Goal: Transaction & Acquisition: Download file/media

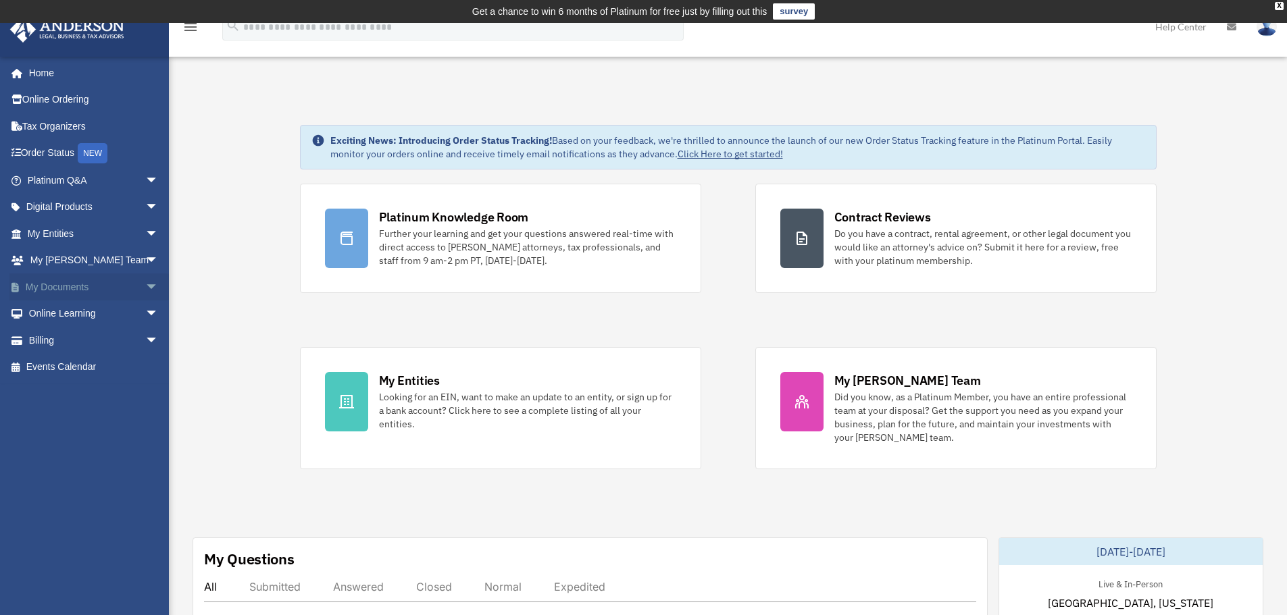
click at [80, 289] on link "My Documents arrow_drop_down" at bounding box center [94, 287] width 170 height 27
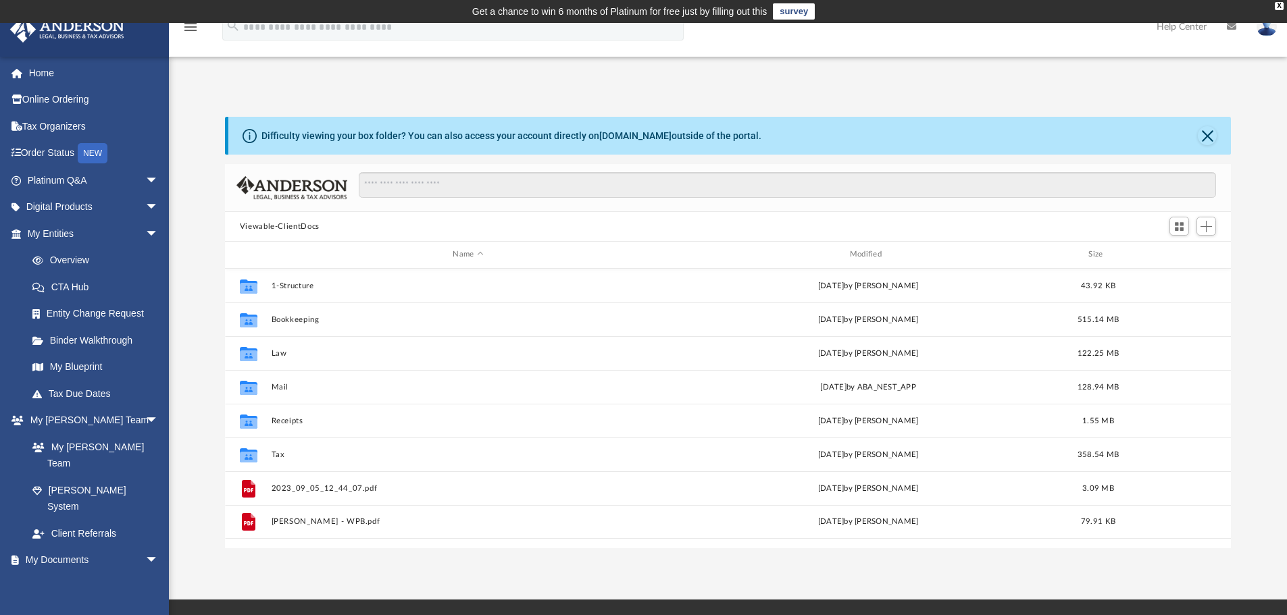
scroll to position [297, 996]
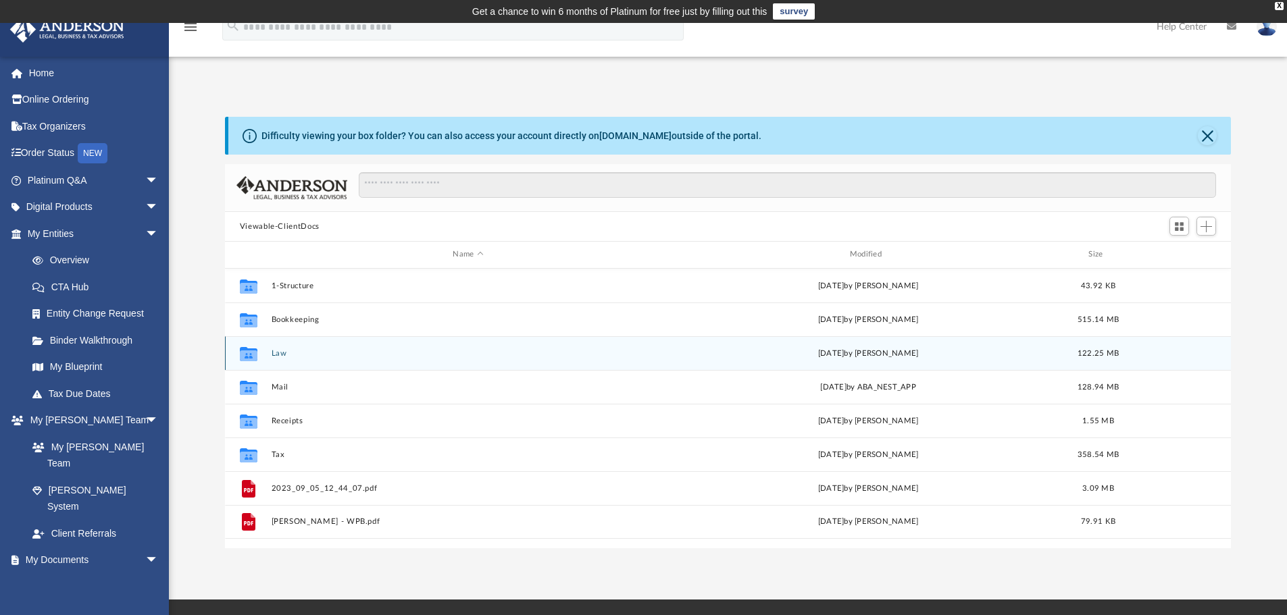
click at [283, 355] on button "Law" at bounding box center [468, 353] width 394 height 9
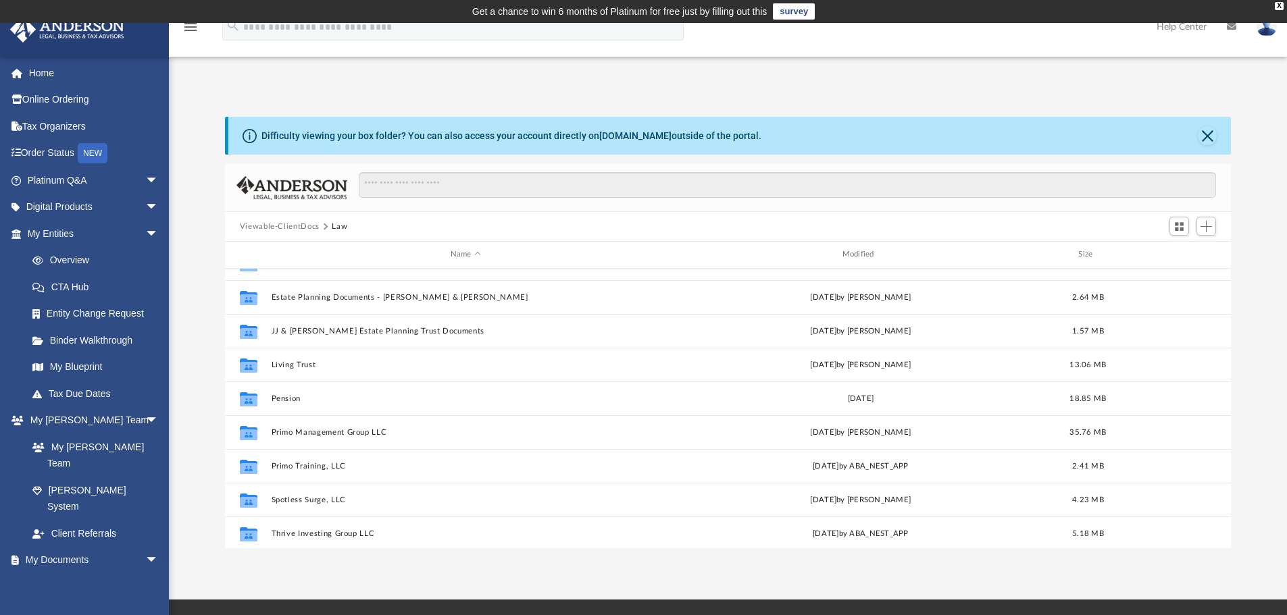
scroll to position [261, 0]
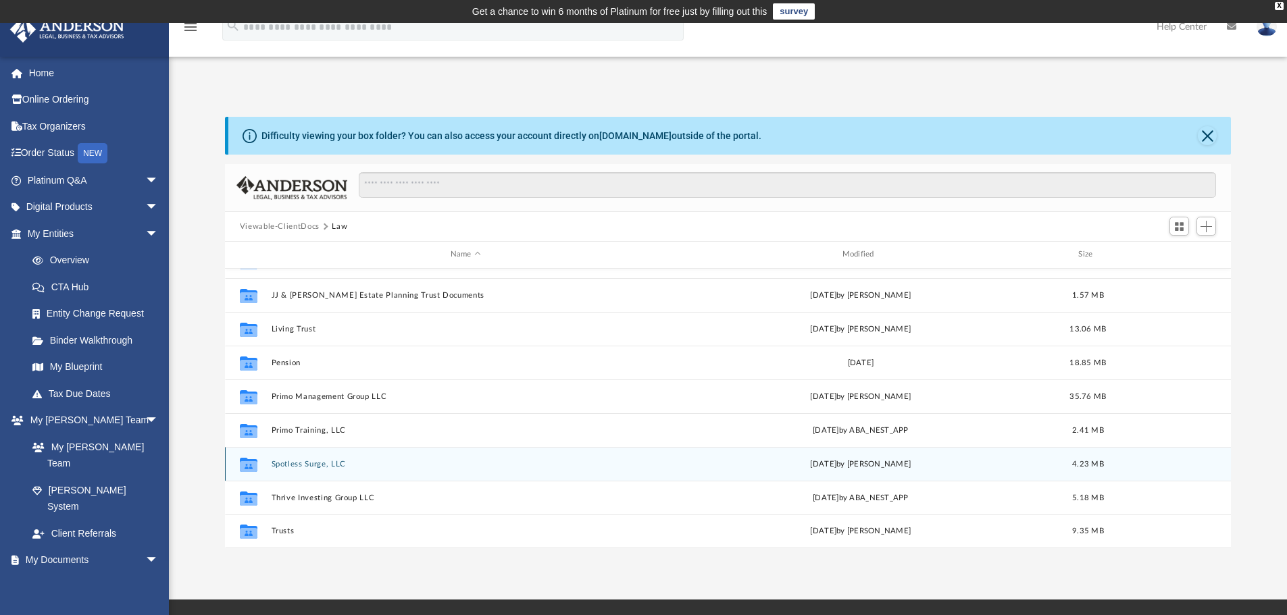
click at [326, 463] on button "Spotless Surge, LLC" at bounding box center [465, 464] width 389 height 9
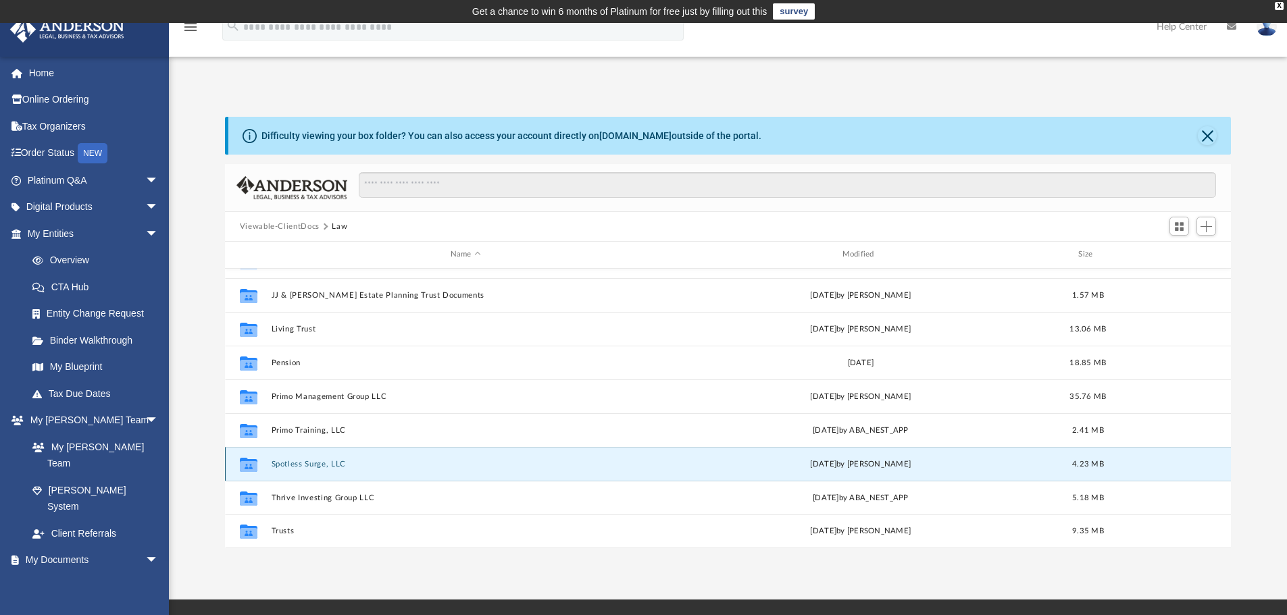
click at [326, 463] on button "Spotless Surge, LLC" at bounding box center [465, 464] width 389 height 9
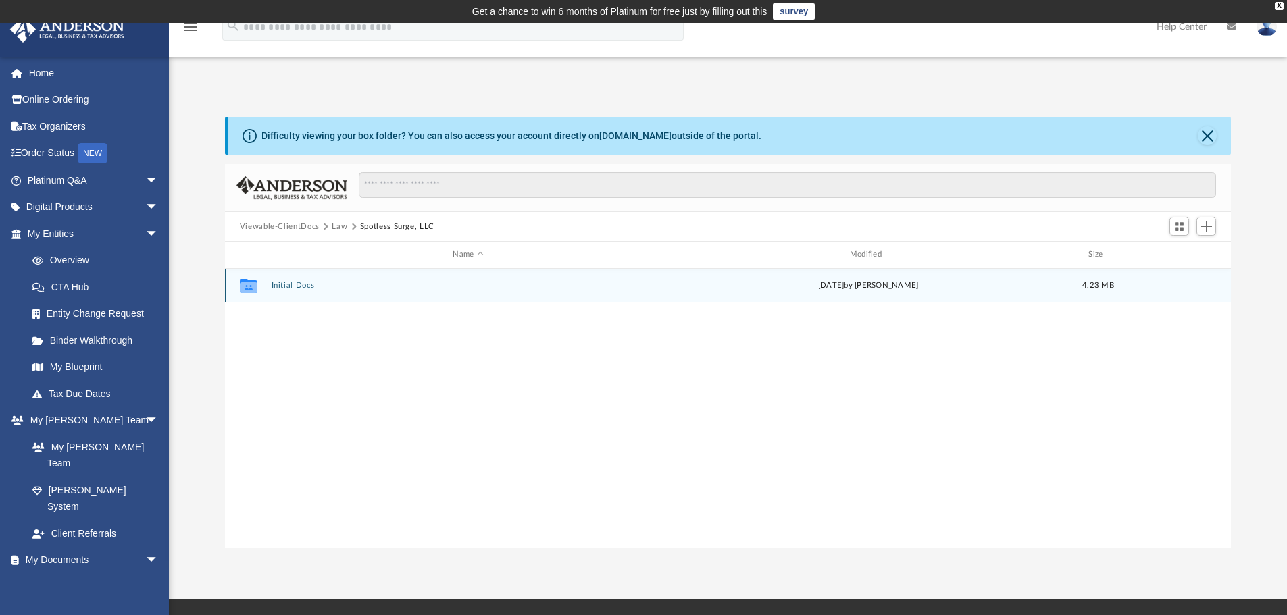
click at [288, 280] on div "Collaborated Folder Initial Docs [DATE] by [PERSON_NAME] 4.23 MB" at bounding box center [728, 286] width 1007 height 34
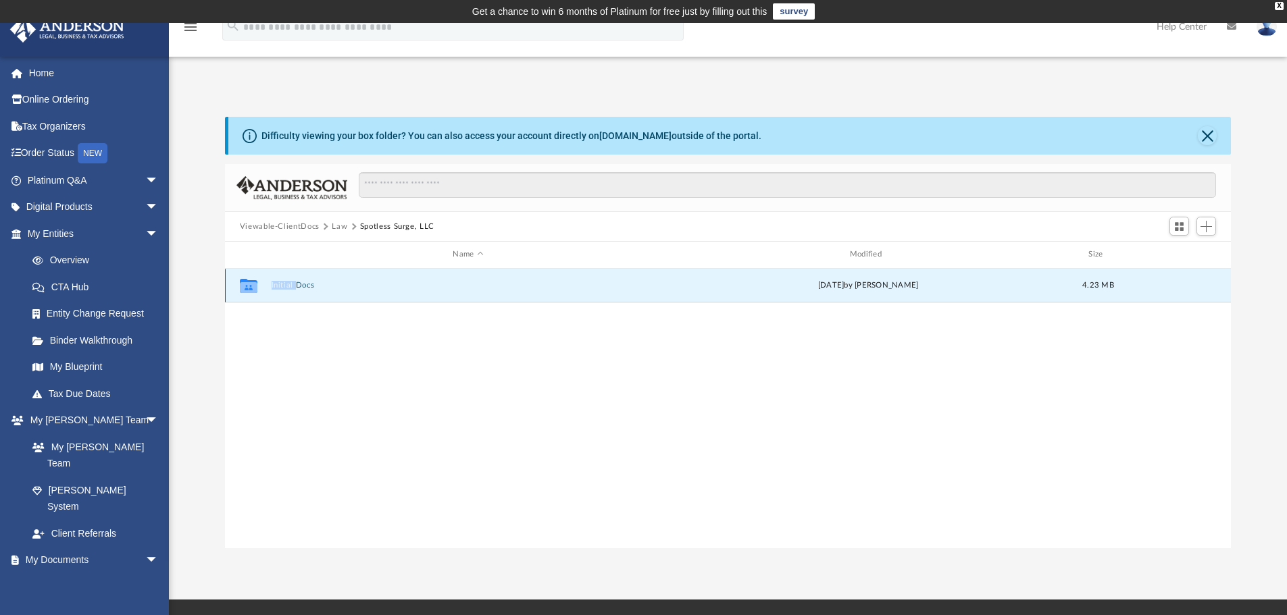
click at [288, 280] on div "Collaborated Folder Initial Docs [DATE] by [PERSON_NAME] 4.23 MB" at bounding box center [728, 286] width 1007 height 34
click at [305, 282] on button "Initial Docs" at bounding box center [468, 285] width 394 height 9
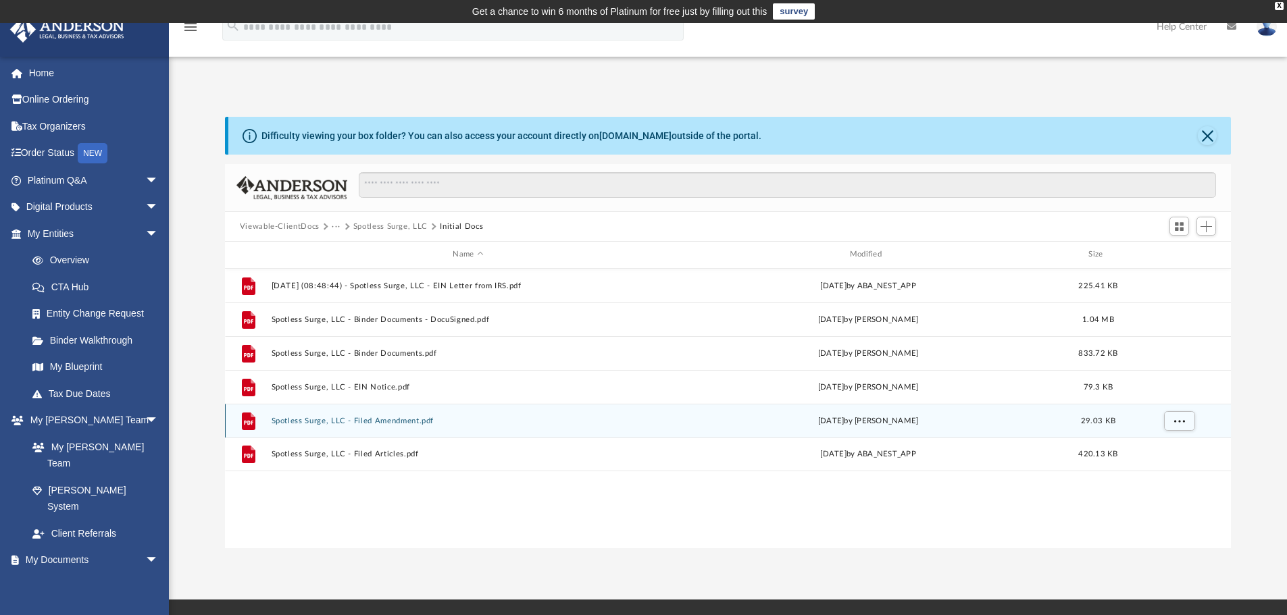
click at [352, 424] on button "Spotless Surge, LLC - Filed Amendment.pdf" at bounding box center [468, 421] width 394 height 9
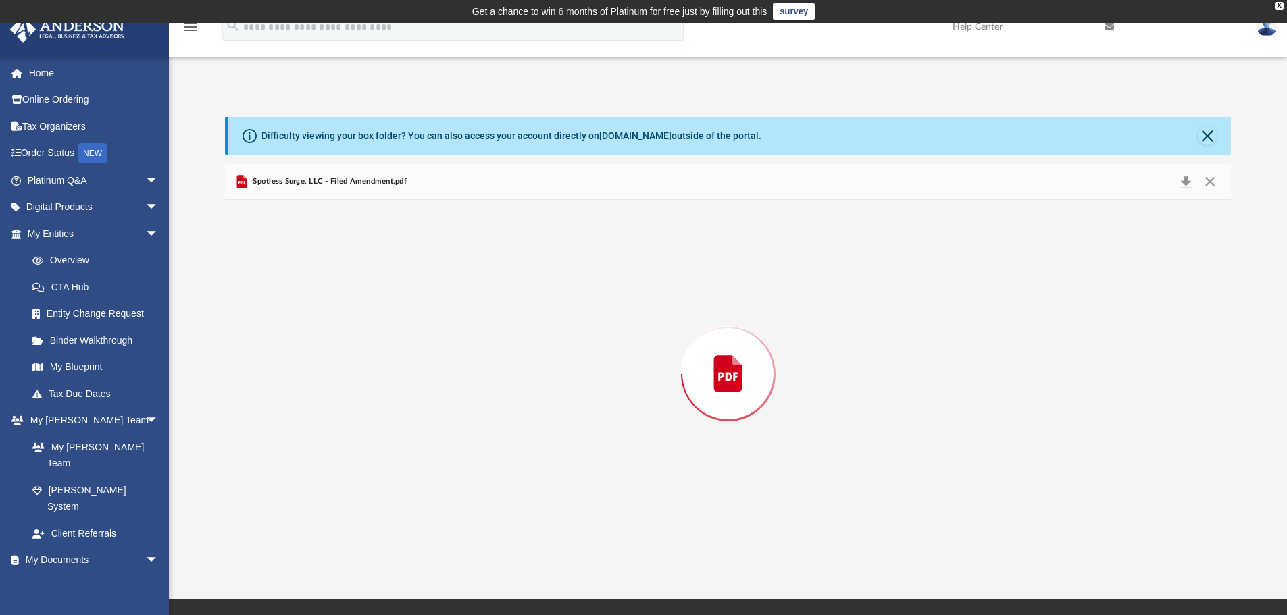
click at [352, 424] on div "Preview" at bounding box center [728, 374] width 1007 height 349
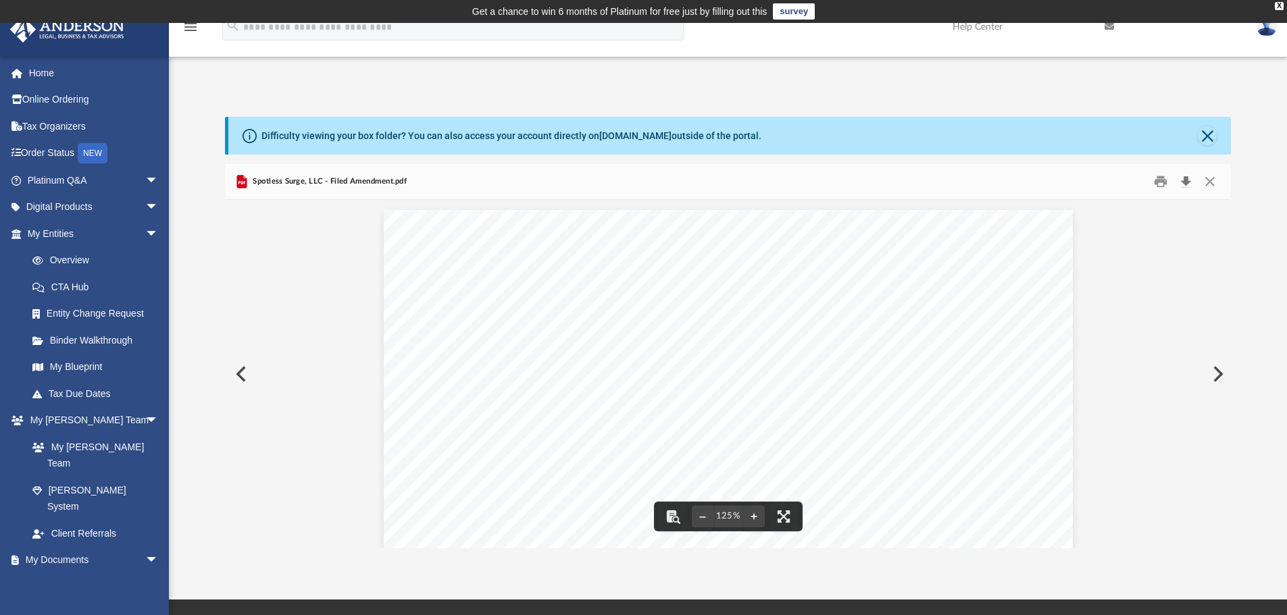
click at [1184, 182] on button "Download" at bounding box center [1185, 182] width 24 height 21
click at [1206, 136] on button "Close" at bounding box center [1207, 135] width 19 height 19
